Goal: Transaction & Acquisition: Subscribe to service/newsletter

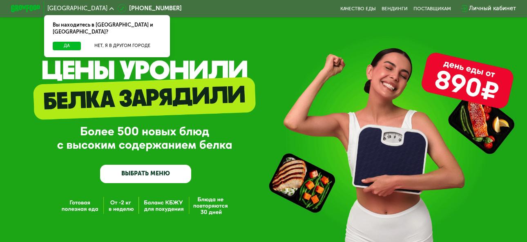
click at [154, 176] on link "ВЫБРАТЬ МЕНЮ" at bounding box center [145, 174] width 91 height 18
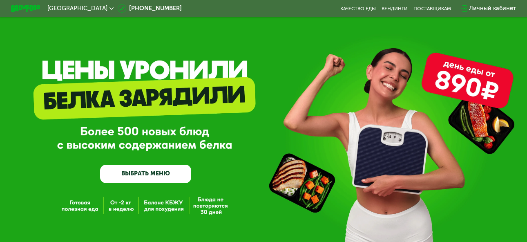
click at [140, 176] on link "ВЫБРАТЬ МЕНЮ" at bounding box center [145, 174] width 91 height 18
click at [138, 176] on link "ВЫБРАТЬ МЕНЮ" at bounding box center [145, 174] width 91 height 18
